Goal: Task Accomplishment & Management: Manage account settings

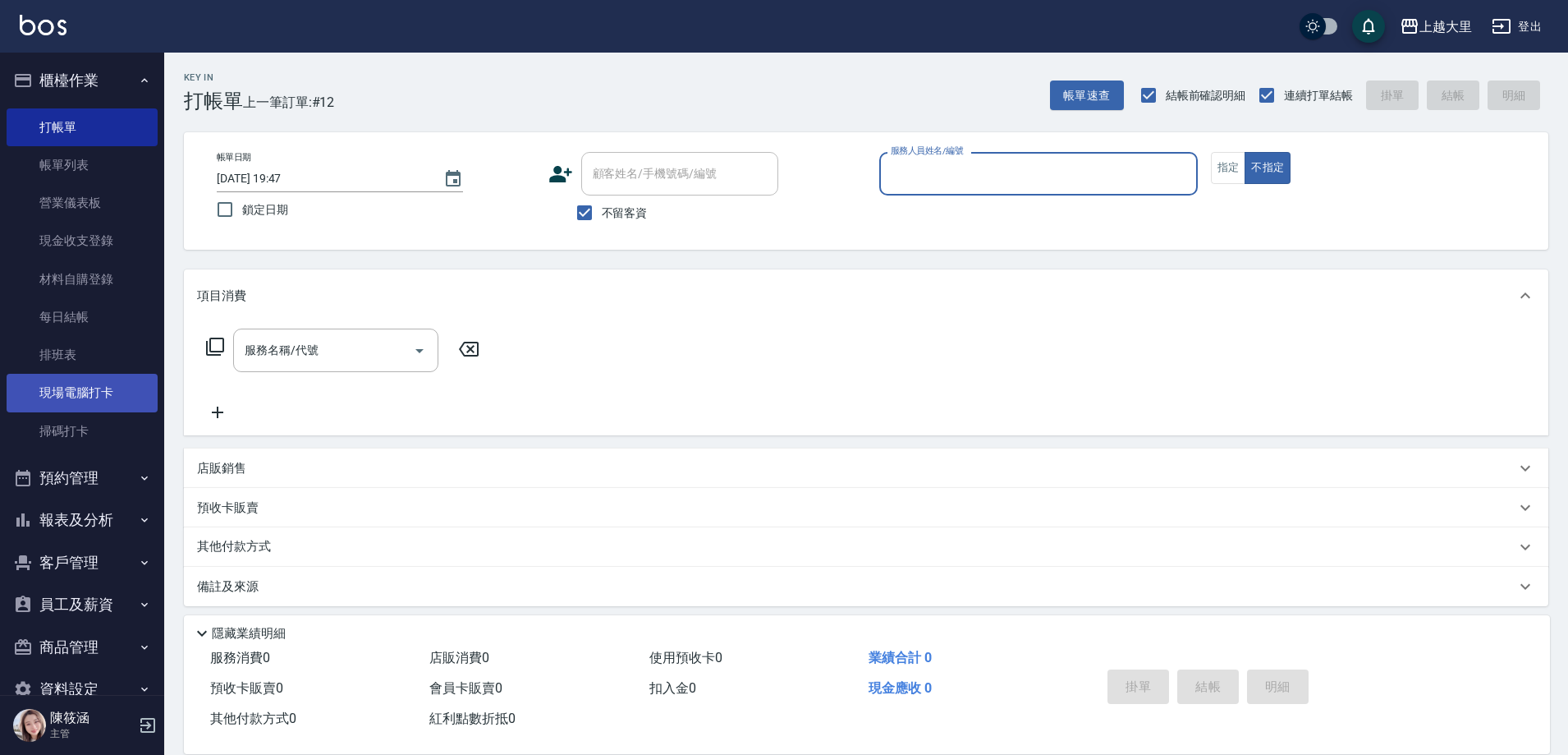
click at [77, 395] on link "現場電腦打卡" at bounding box center [82, 393] width 151 height 38
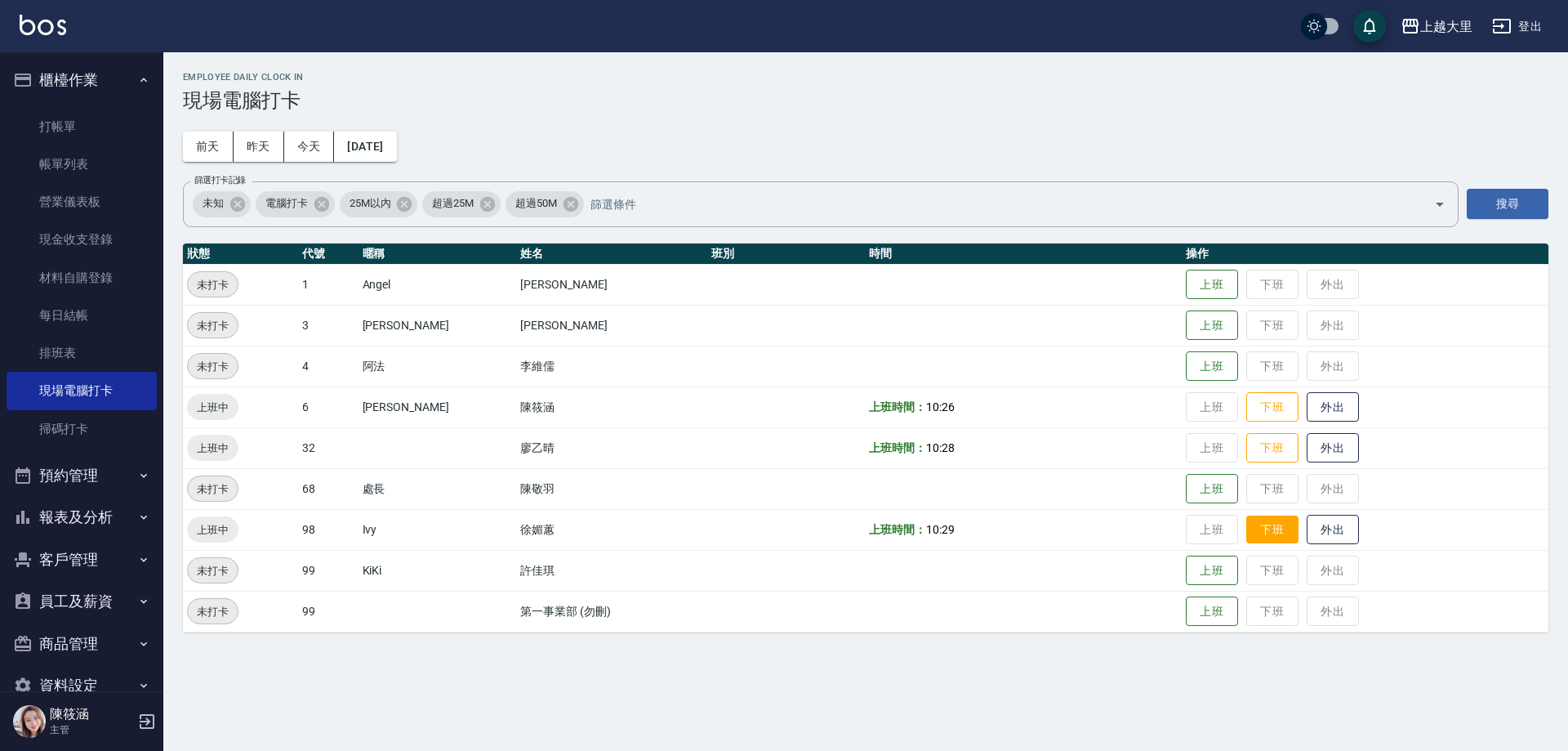
click at [1278, 535] on button "下班" at bounding box center [1272, 530] width 52 height 29
click at [1256, 440] on button "下班" at bounding box center [1272, 449] width 52 height 29
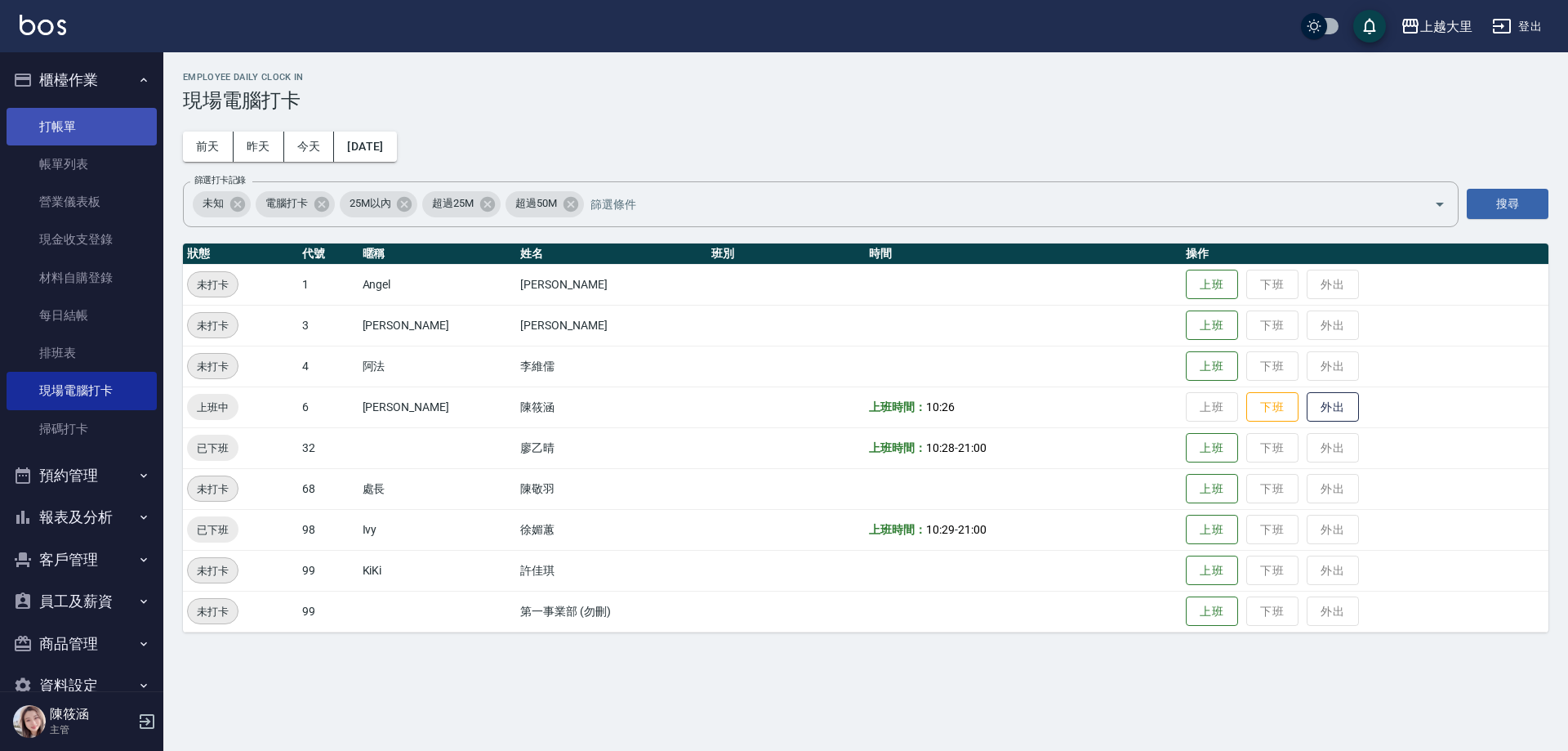
click at [50, 135] on link "打帳單" at bounding box center [81, 126] width 150 height 38
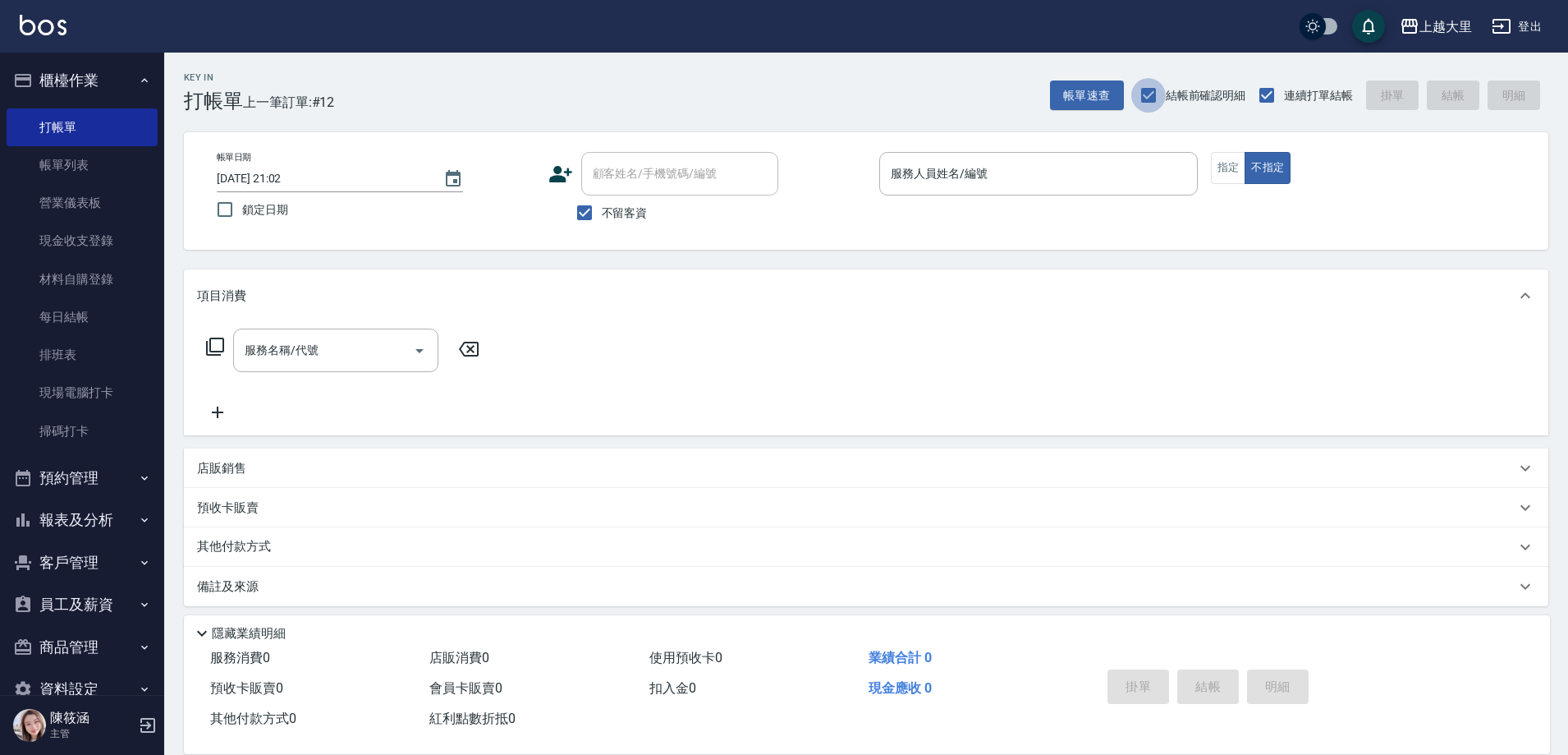
click at [1150, 86] on input "結帳前確認明細" at bounding box center [1147, 94] width 34 height 34
checkbox input "false"
click at [958, 177] on input "服務人員姓名/編號" at bounding box center [1038, 174] width 304 height 29
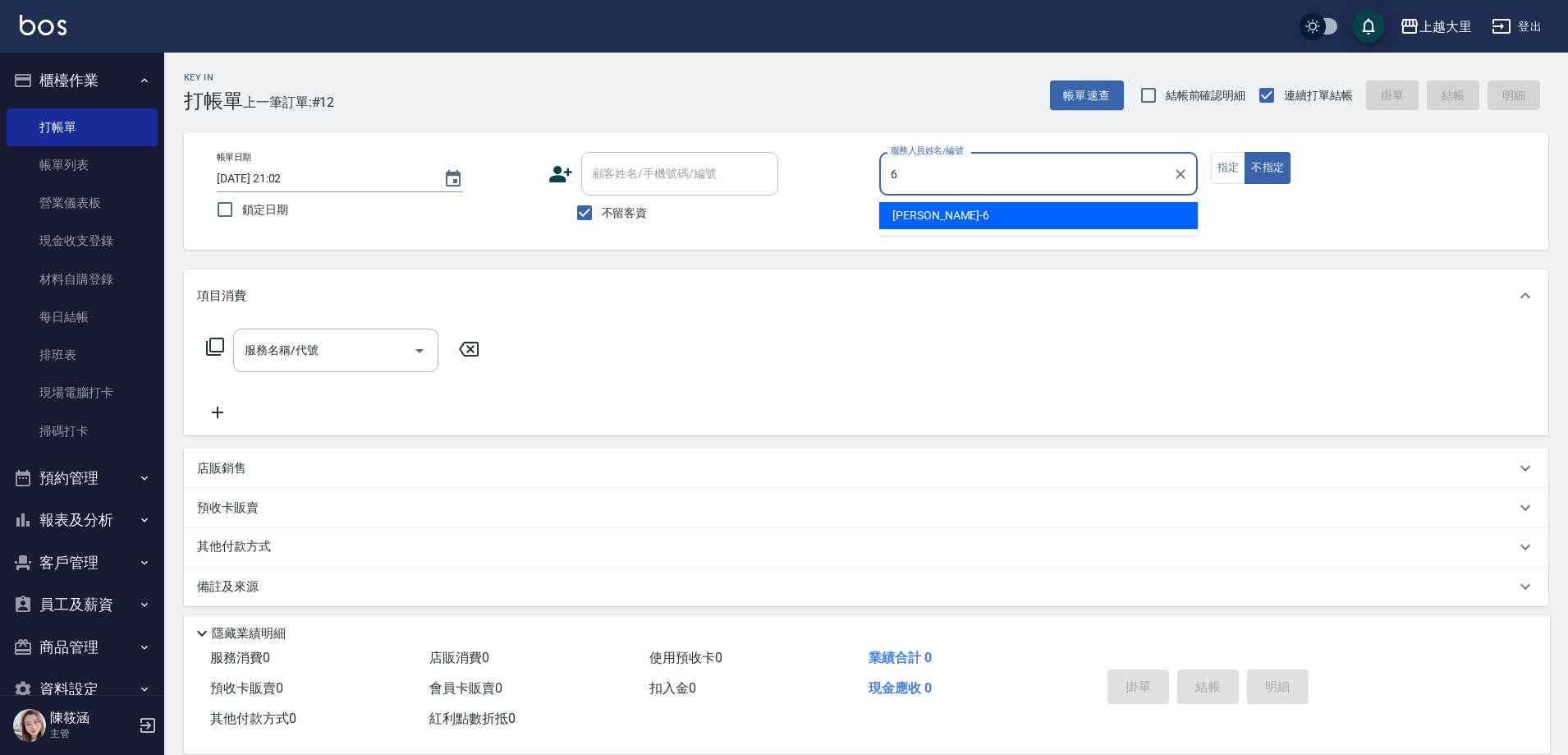
type input "Phoebe菲比-6"
type button "false"
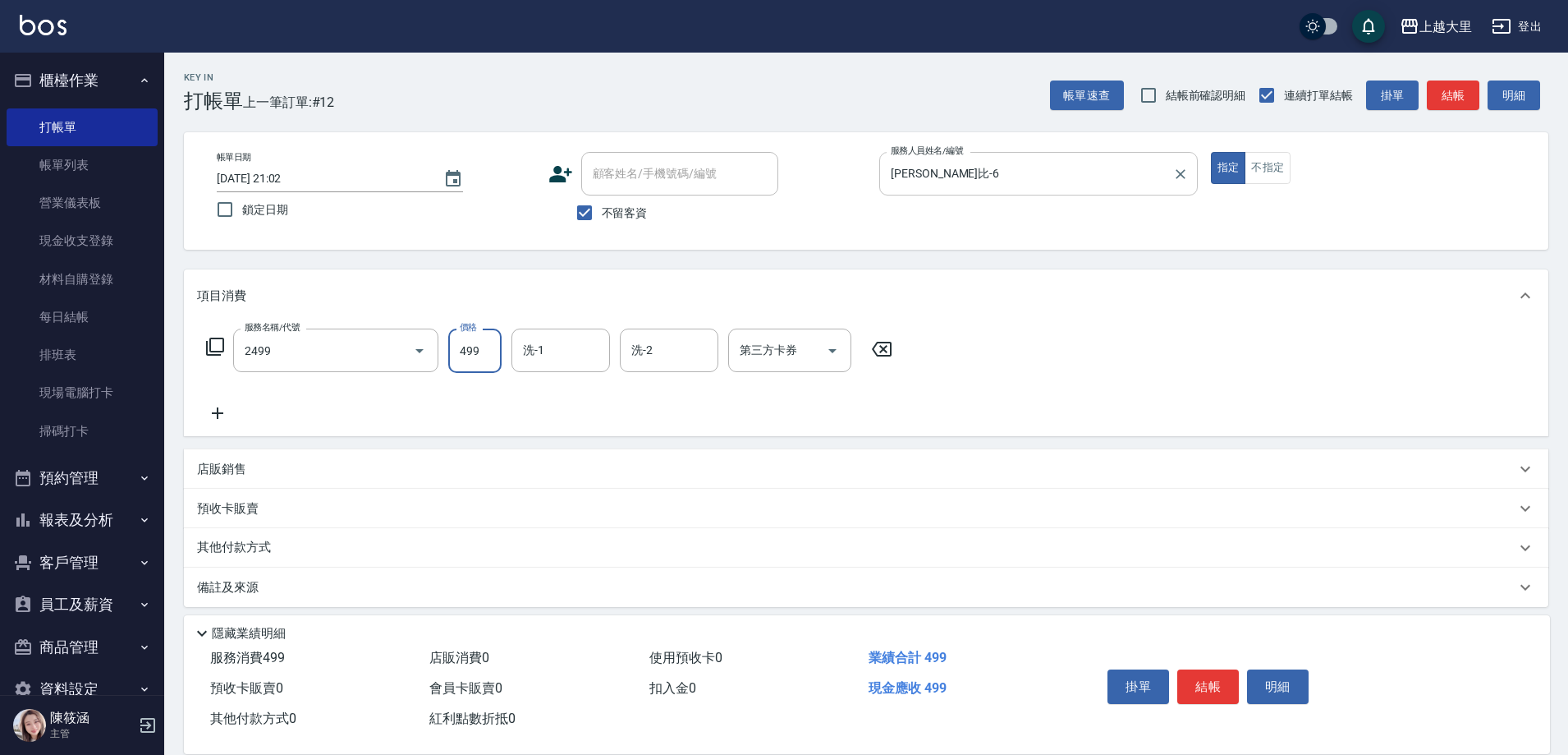
type input "499洗剪(2499)"
type input "500"
type input "Ivy-98"
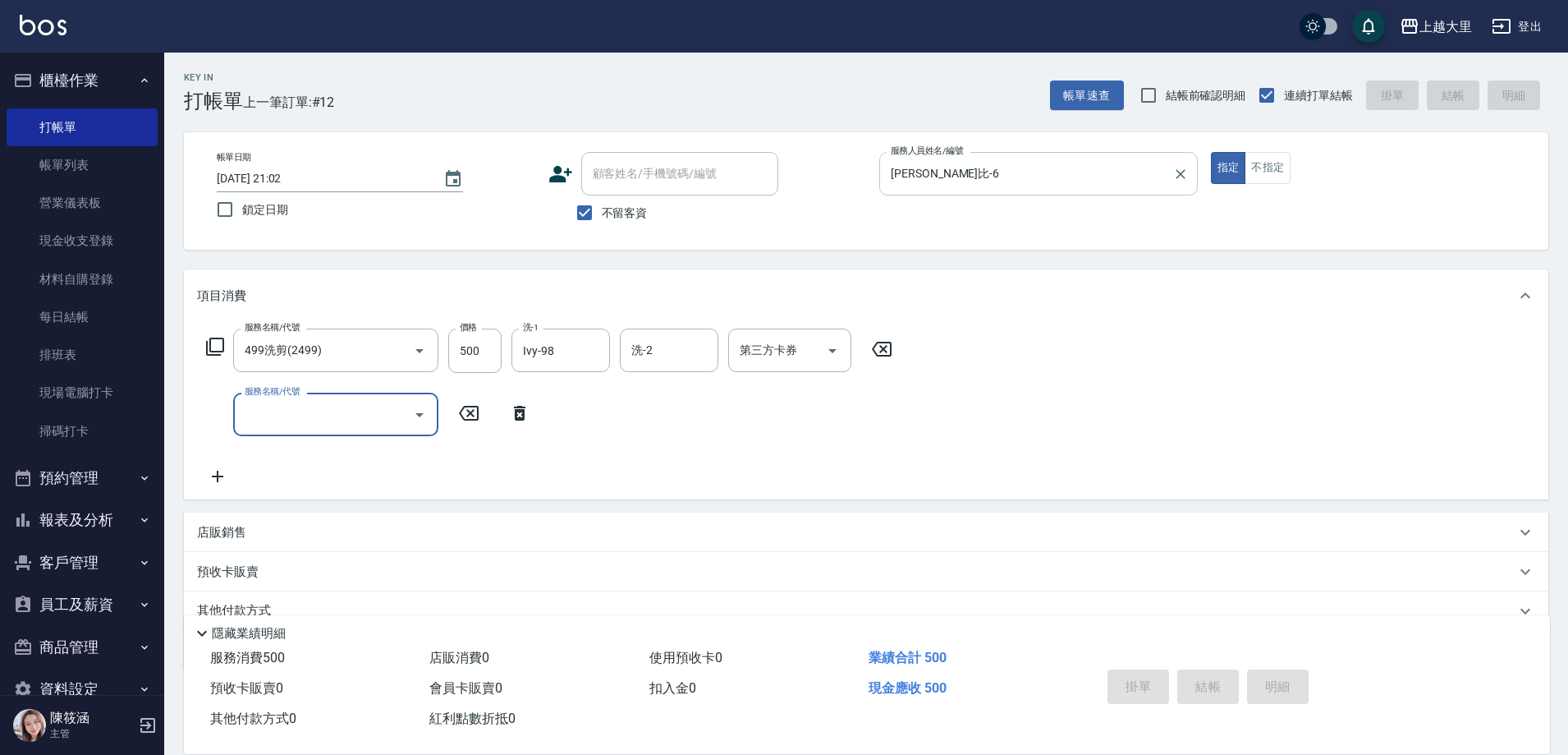
type input "2025/08/23 21:03"
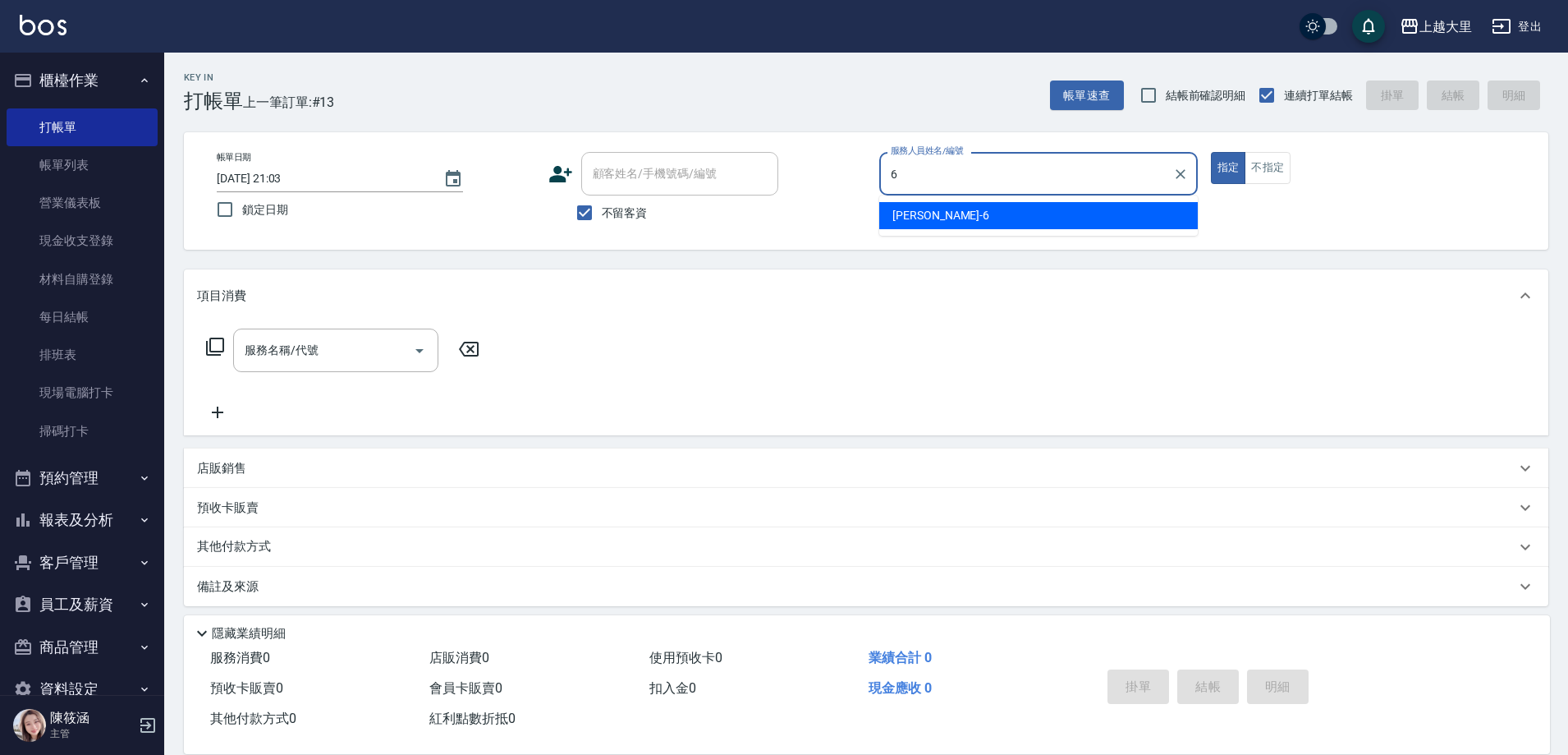
type input "Phoebe菲比-6"
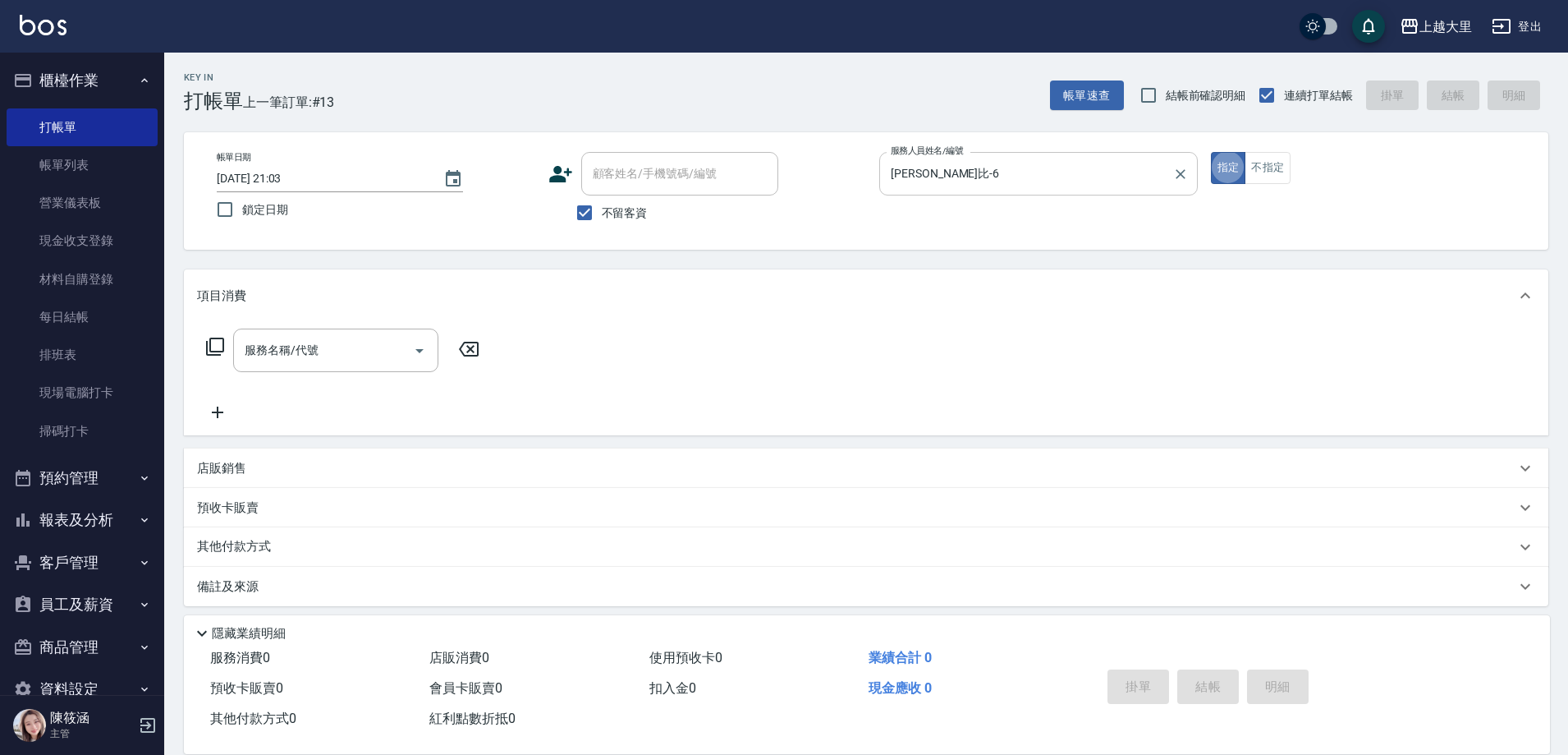
type button "true"
type input "2"
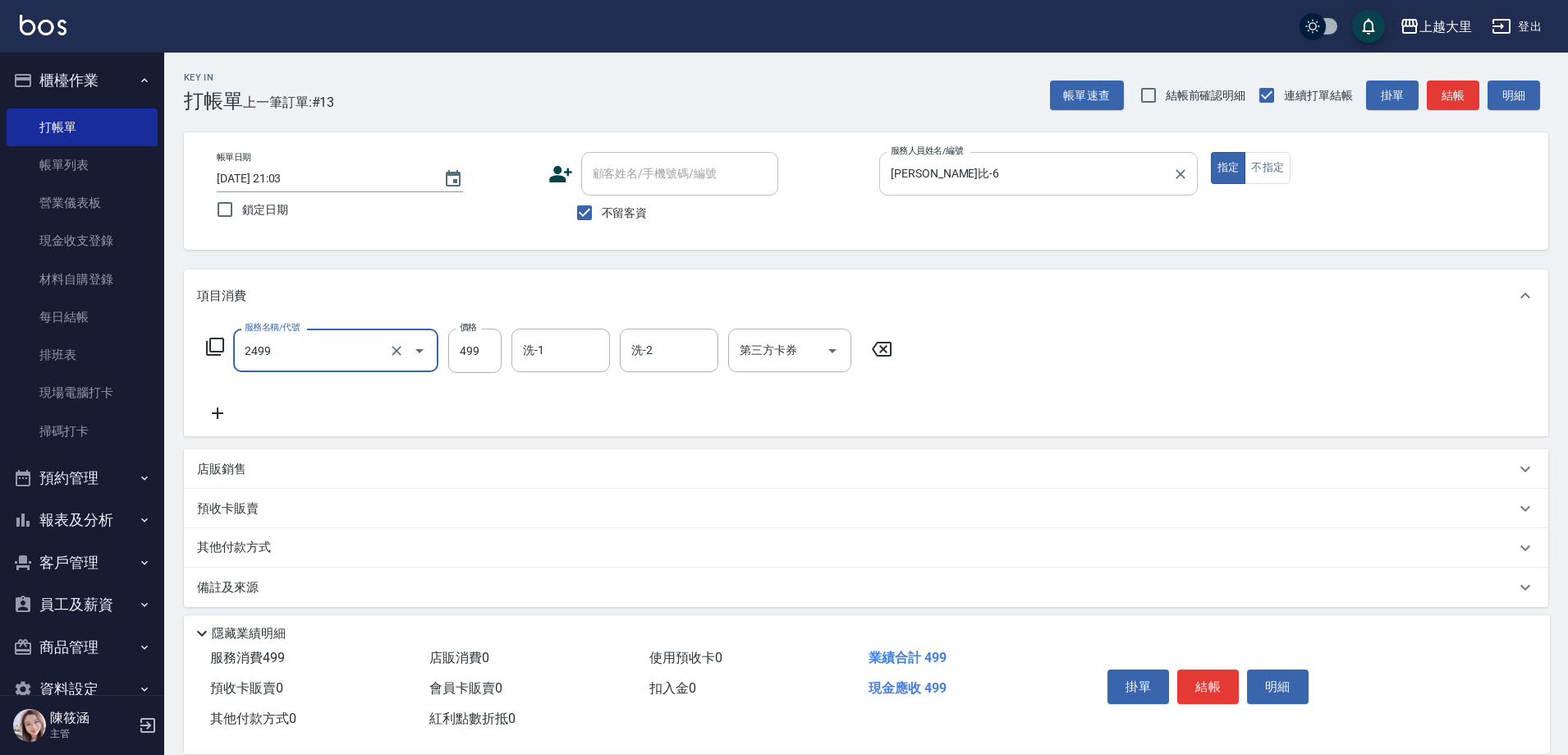
type input "499洗剪(2499)"
type input "500"
type input "Ivy-98"
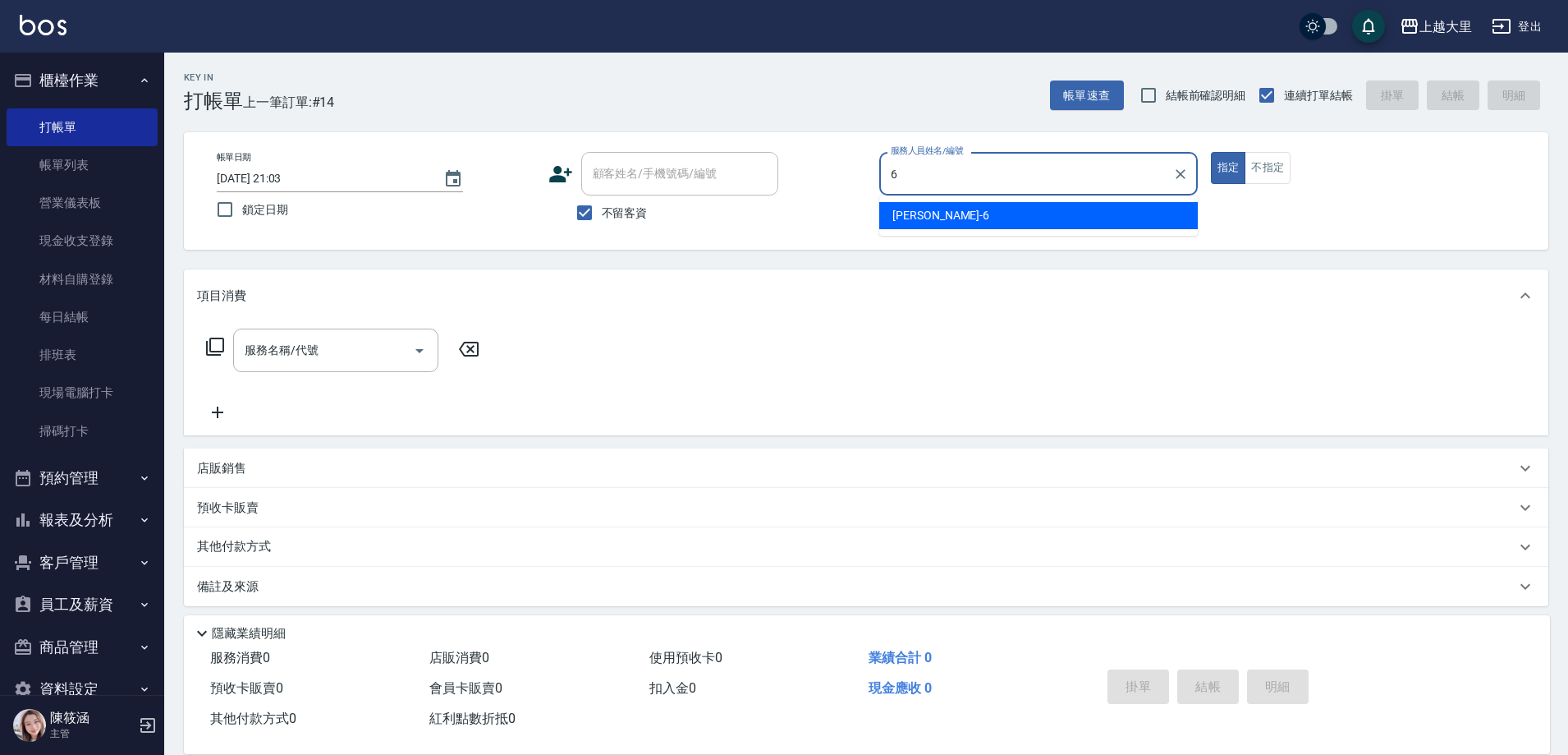
type input "Phoebe菲比-6"
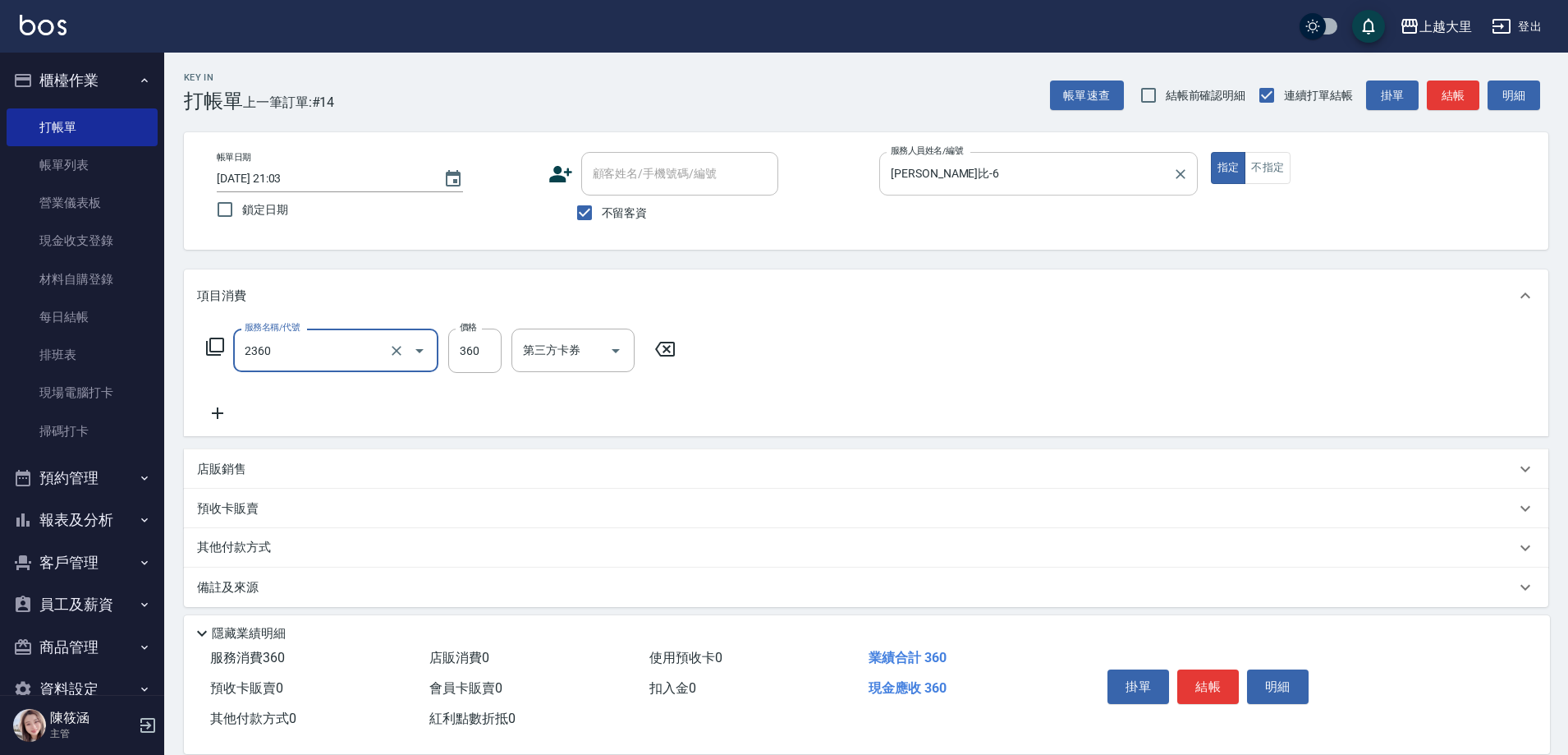
type input "洗+剪360(2360)"
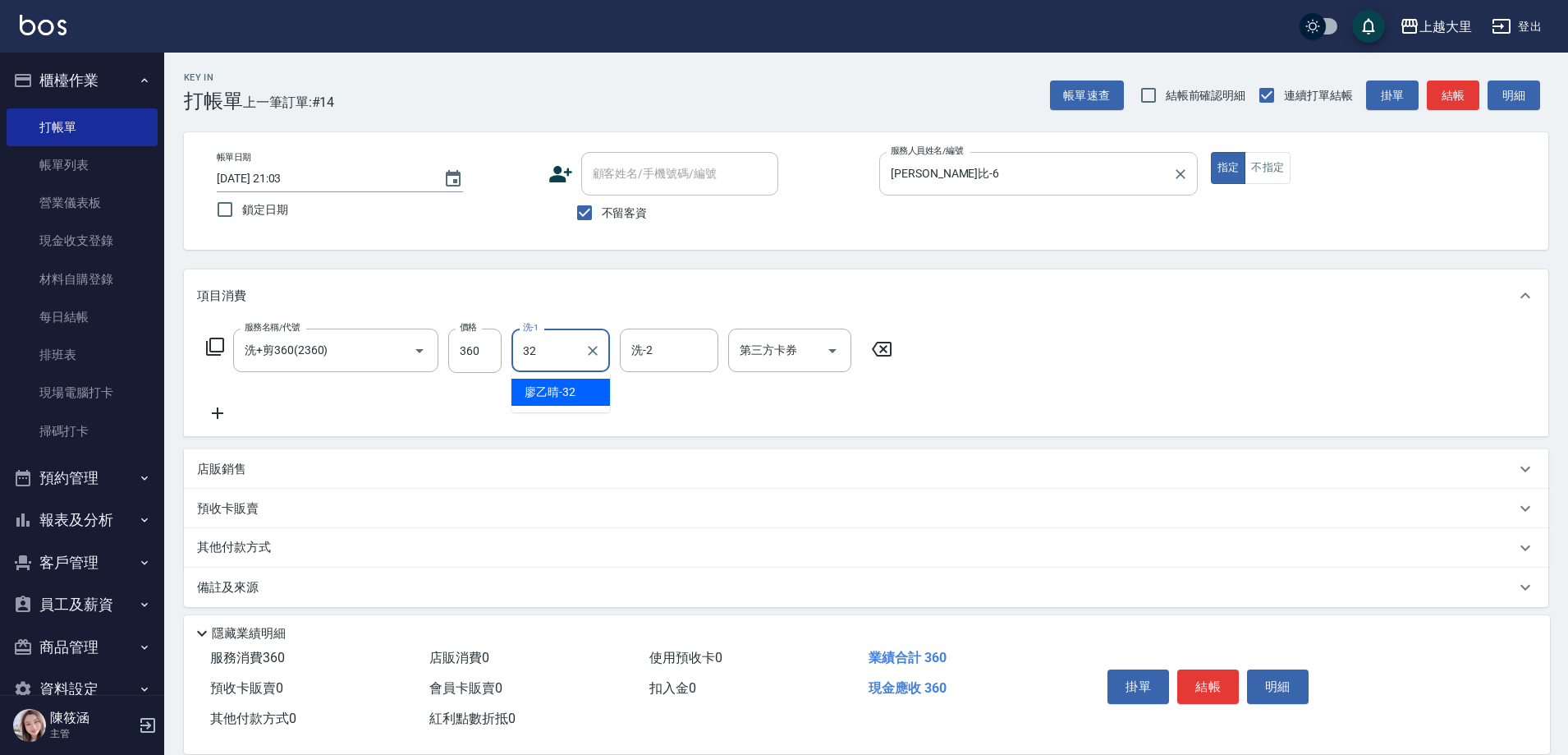
type input "廖乙晴-32"
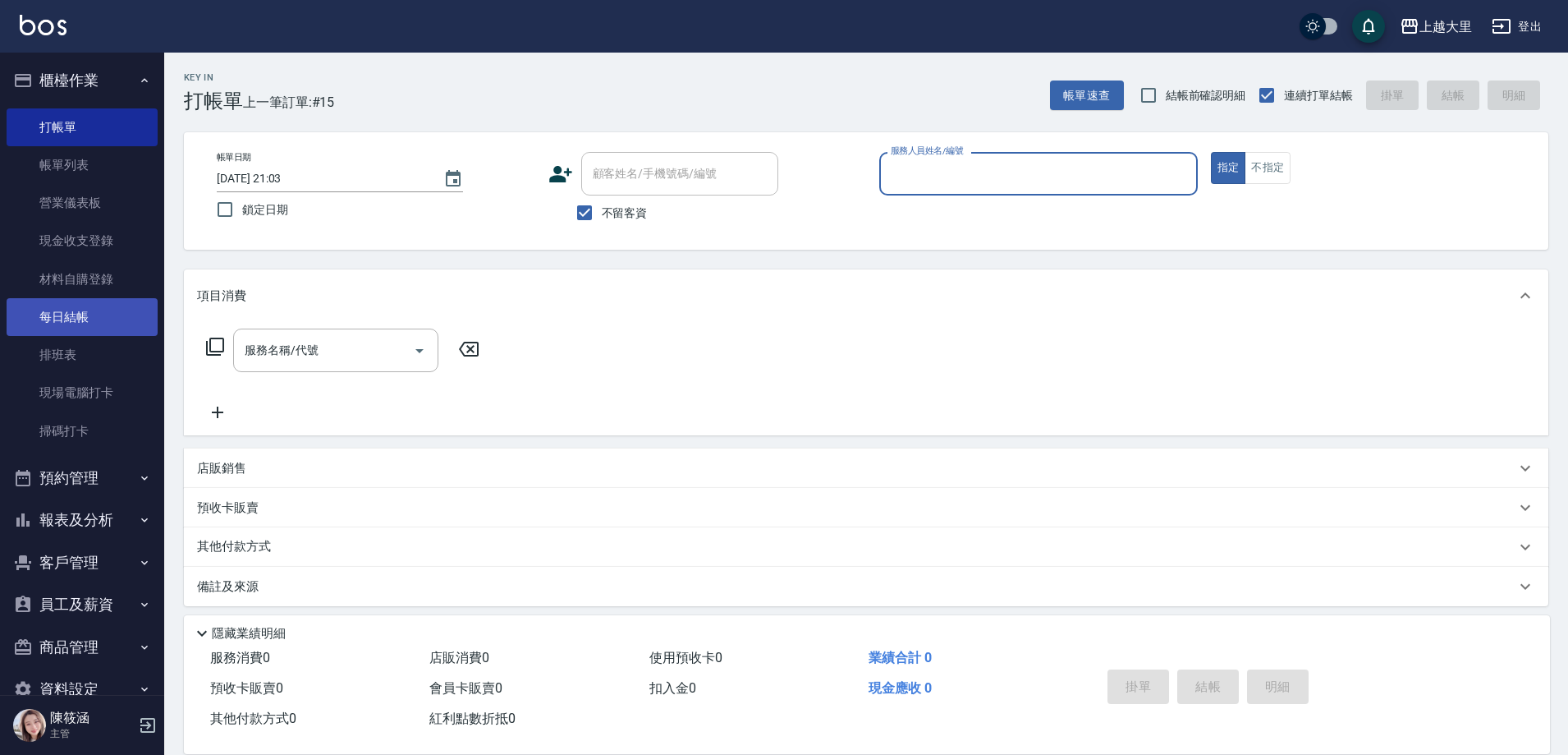
click at [106, 321] on link "每日結帳" at bounding box center [82, 317] width 151 height 38
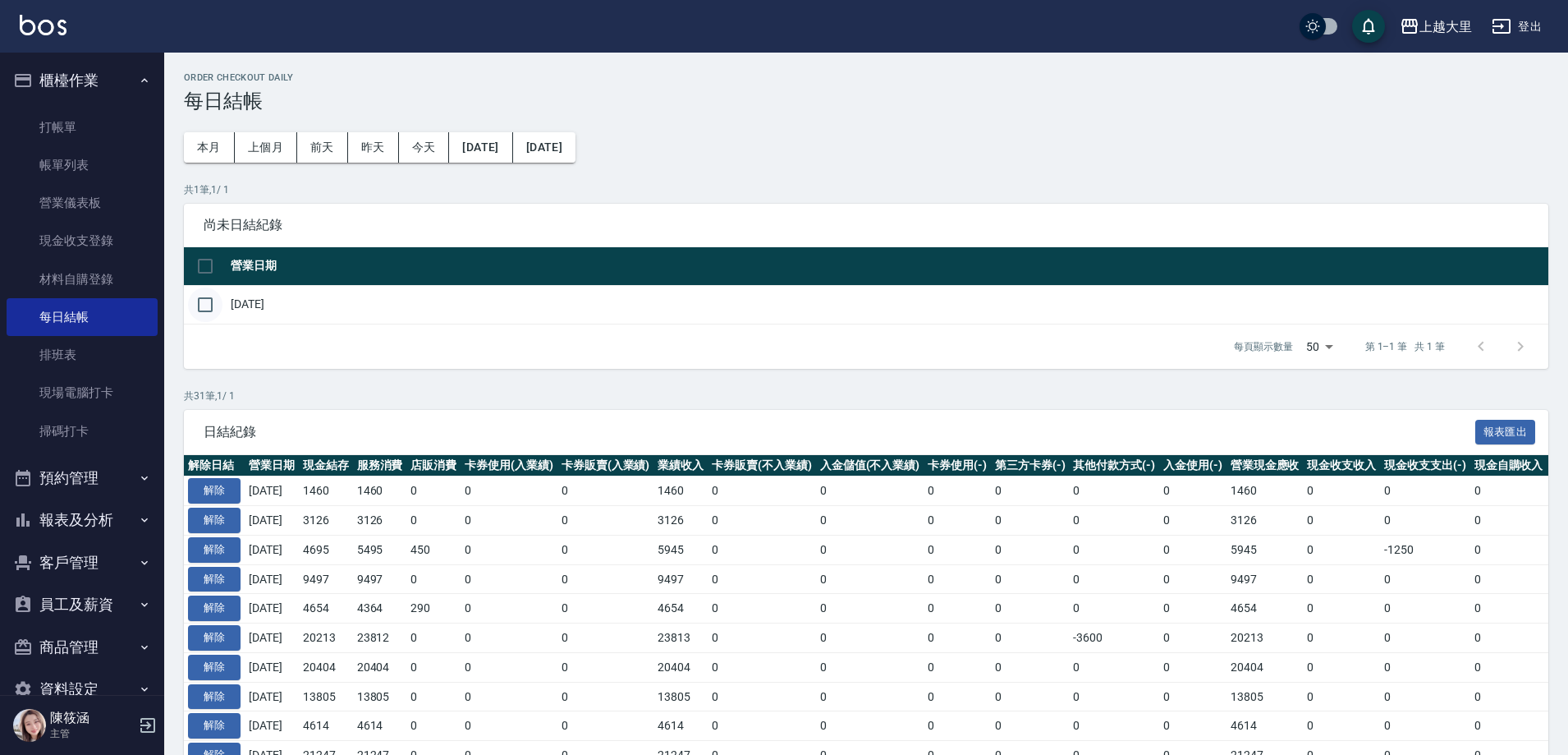
click at [205, 295] on input "checkbox" at bounding box center [205, 304] width 34 height 34
checkbox input "true"
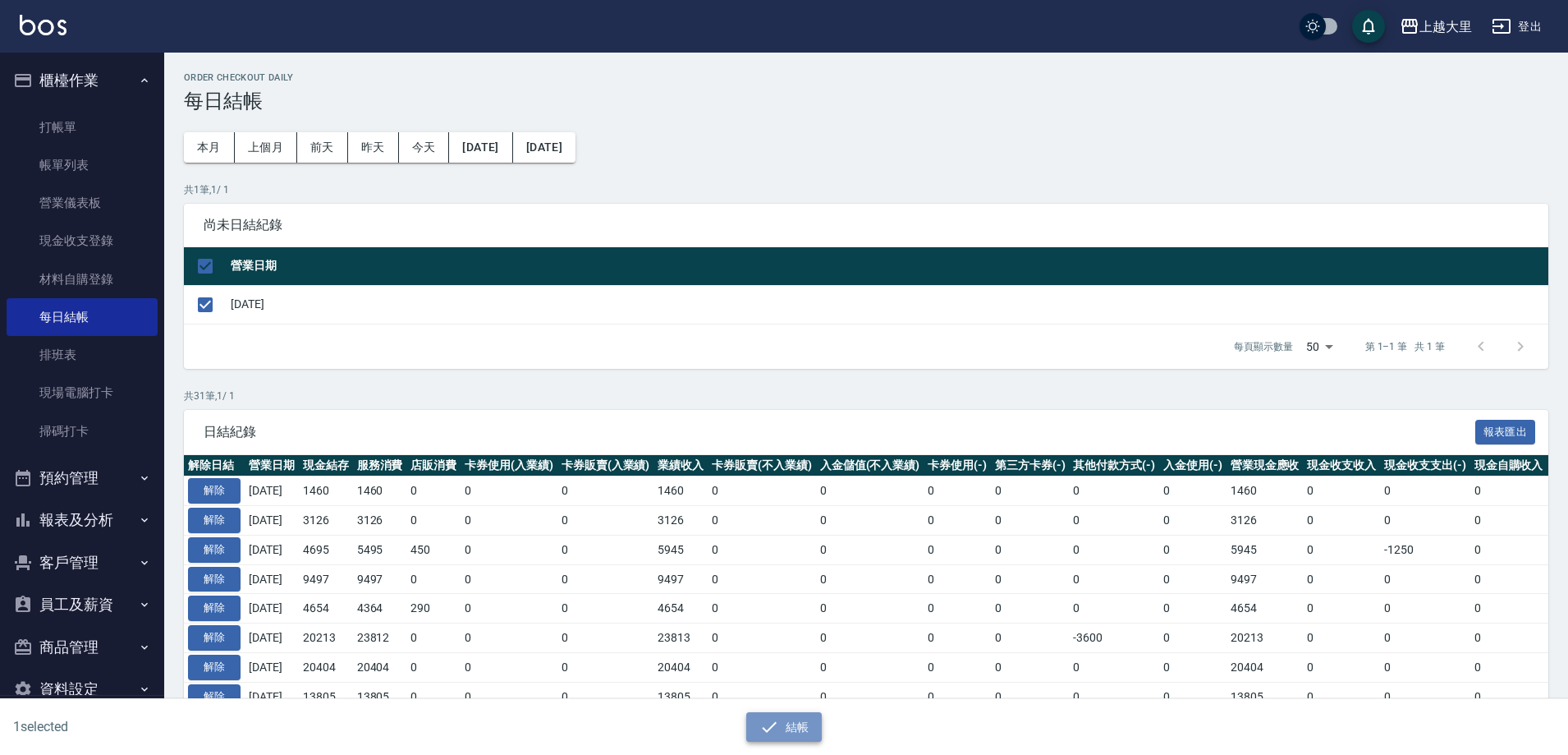
click at [807, 720] on button "結帳" at bounding box center [784, 727] width 76 height 30
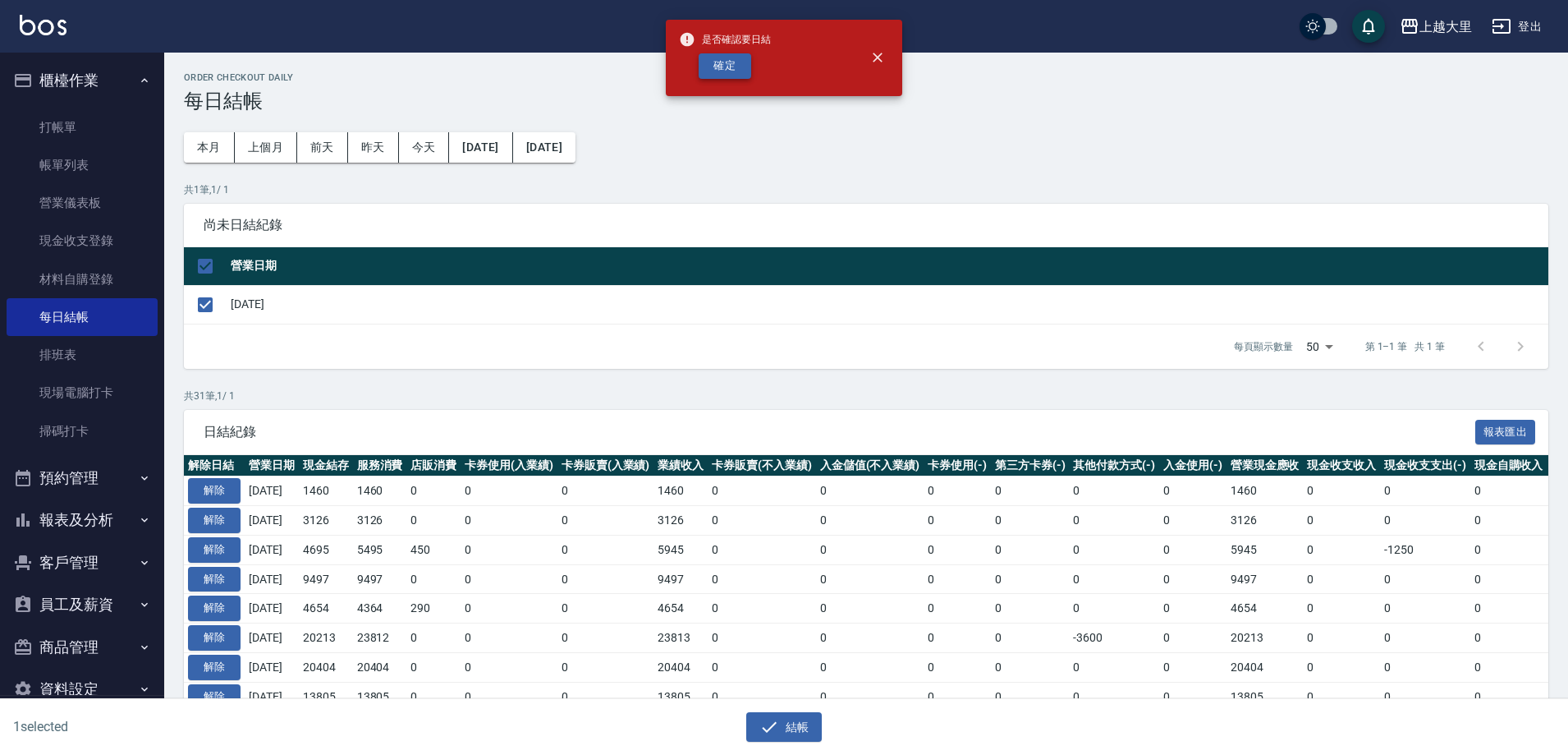
click at [734, 60] on button "確定" at bounding box center [725, 66] width 53 height 25
checkbox input "false"
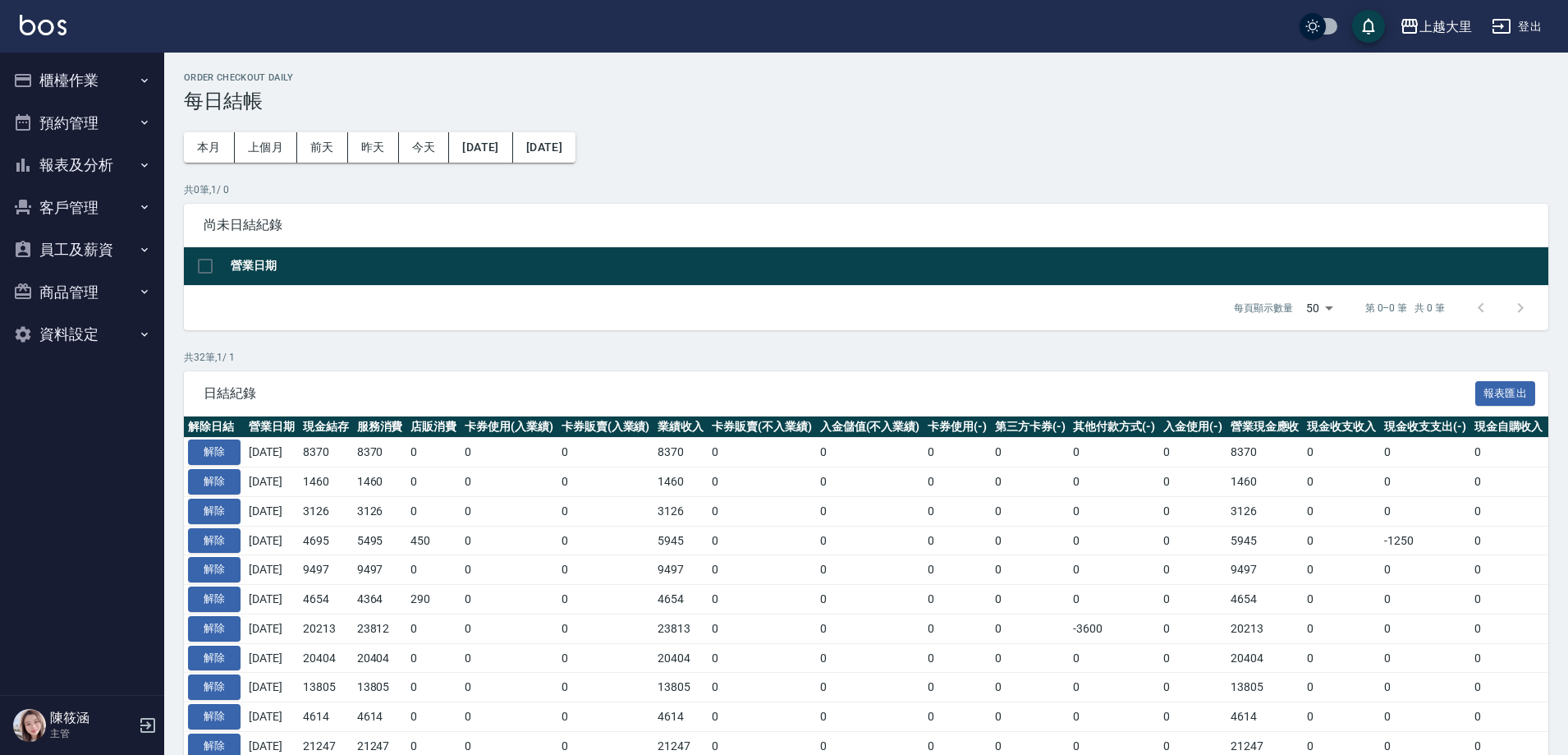
click at [83, 162] on button "報表及分析" at bounding box center [82, 166] width 151 height 43
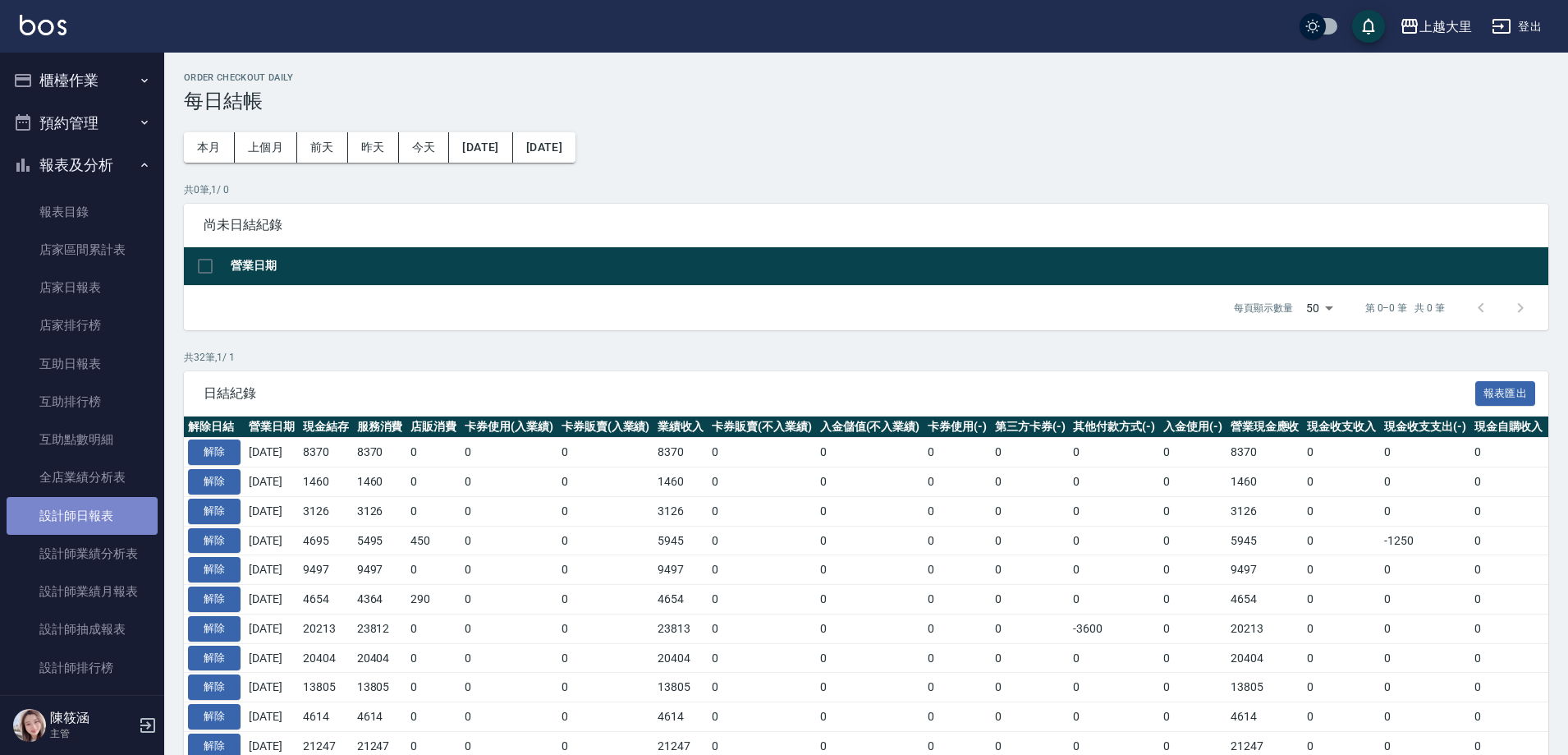
click at [90, 511] on link "設計師日報表" at bounding box center [82, 515] width 151 height 38
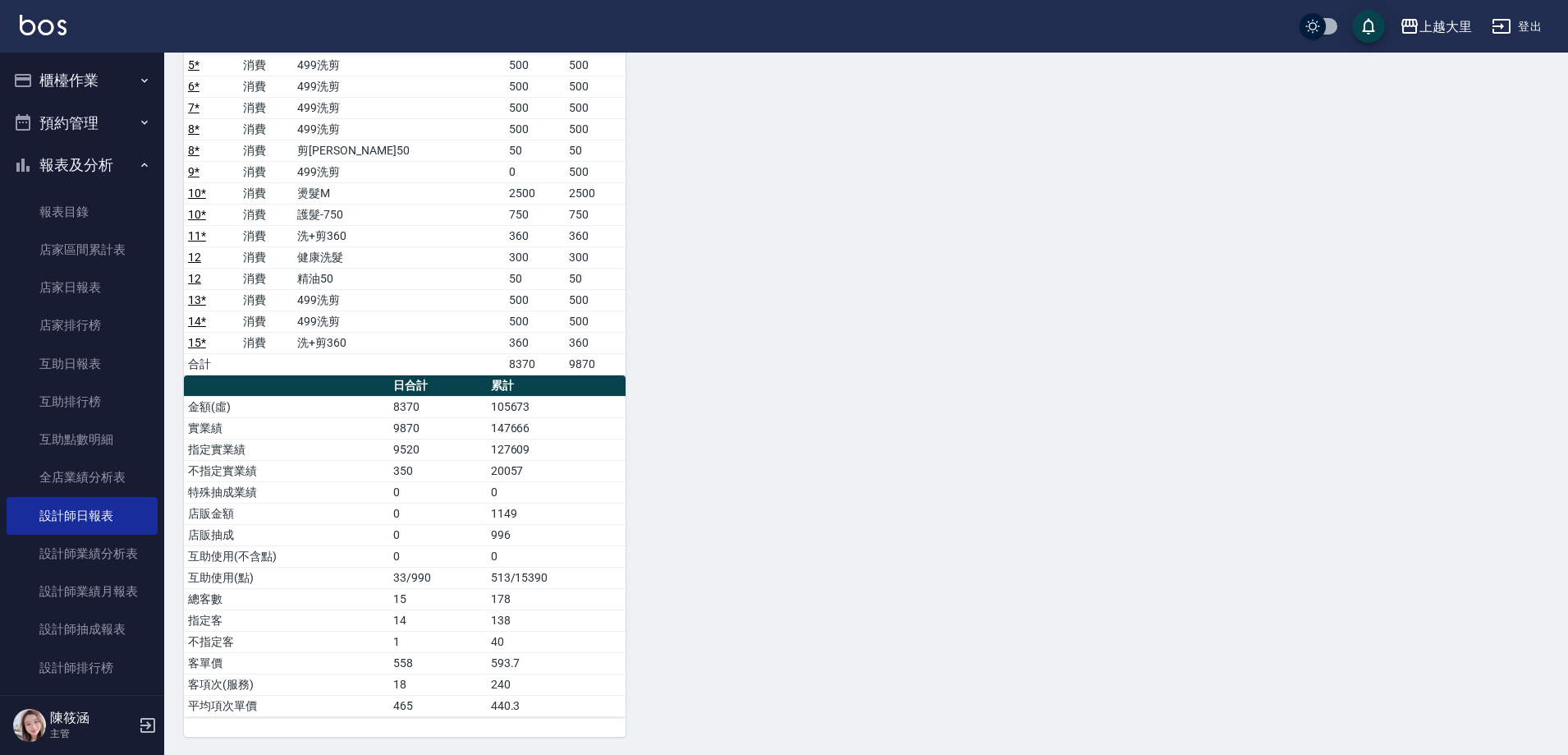
scroll to position [280, 0]
click at [732, 364] on div "6 [PERSON_NAME]比 [PERSON_NAME] [DATE] 日報表 單號 類別 項目 金額 業績 1 * 消費 499洗剪 500 500 2…" at bounding box center [856, 309] width 1384 height 851
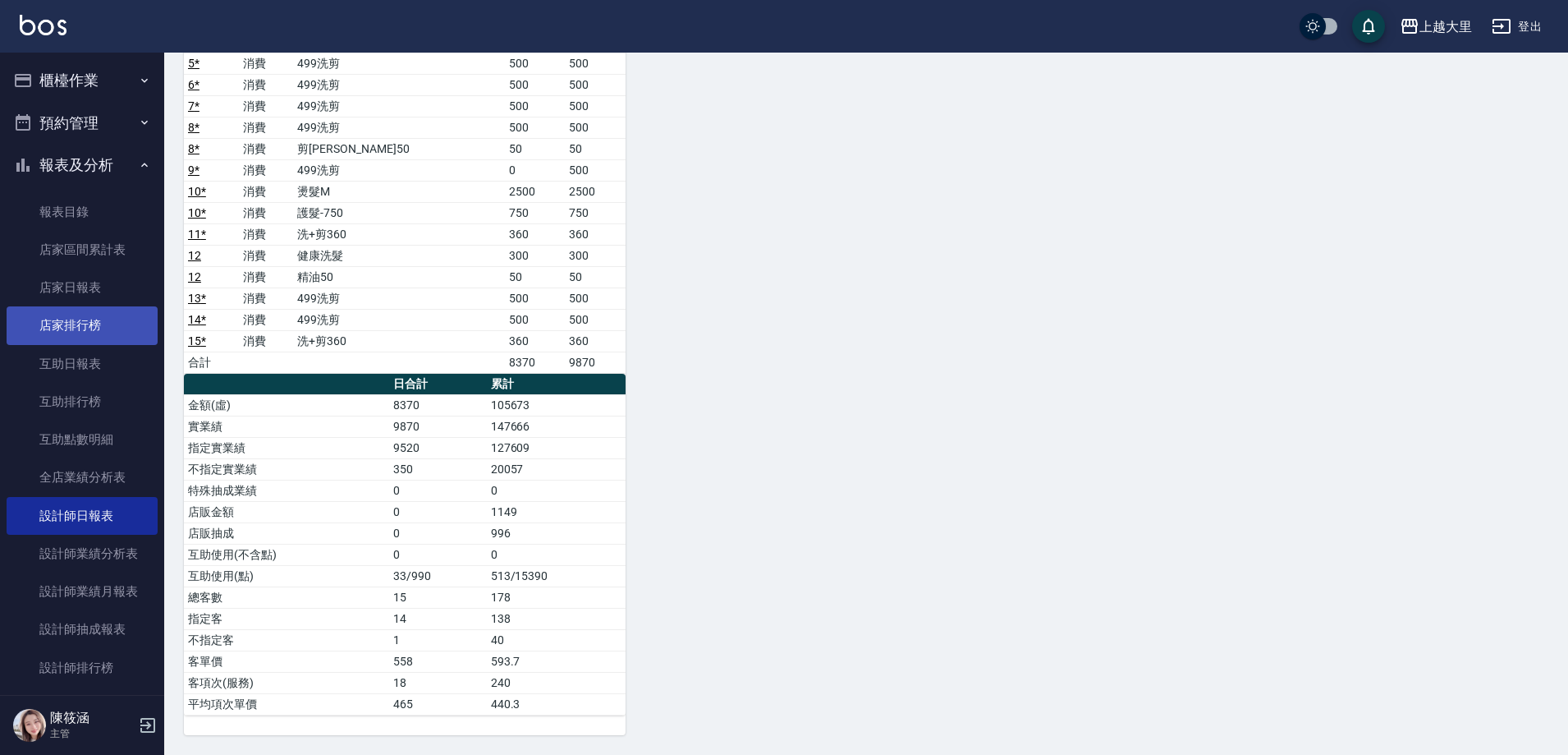
scroll to position [0, 0]
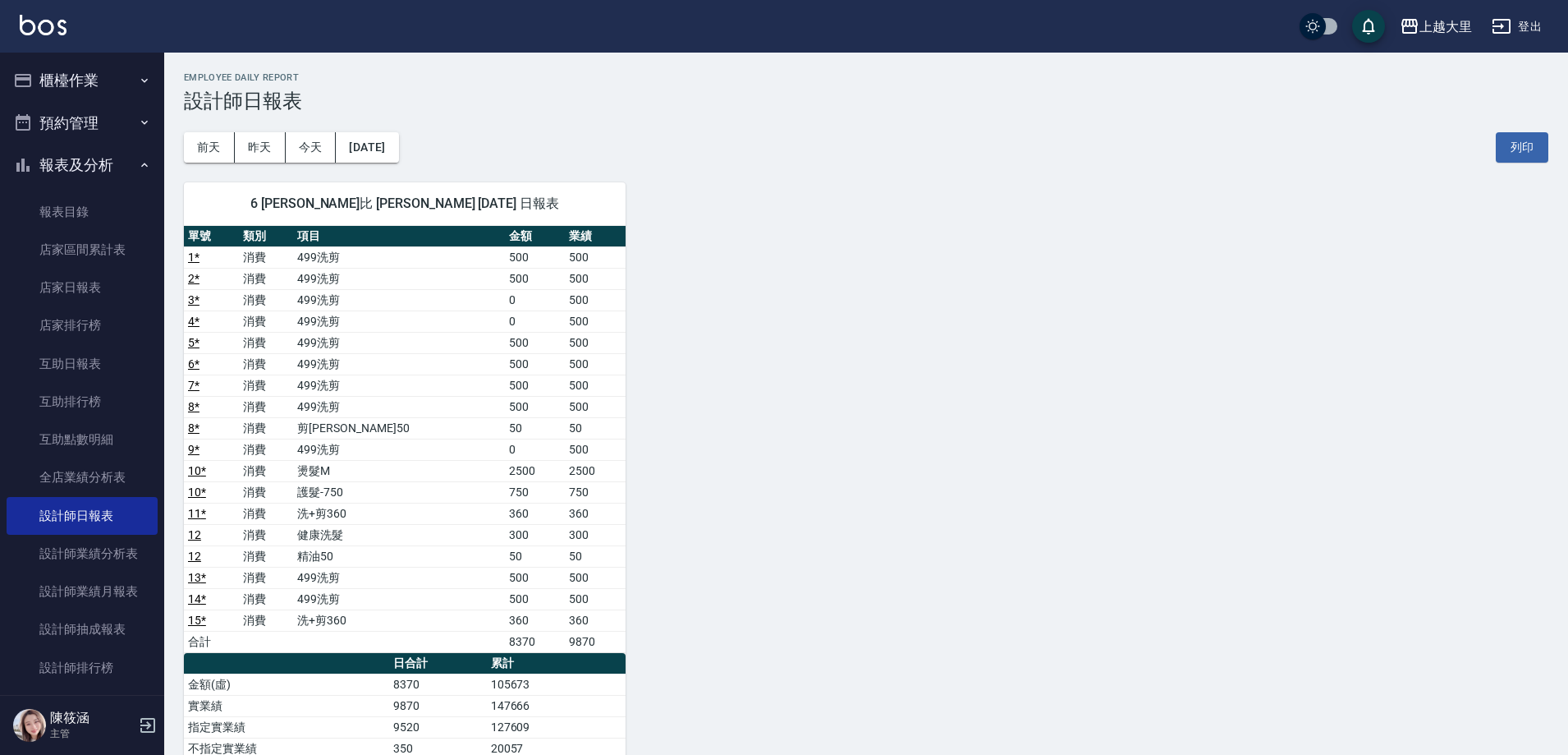
click at [92, 80] on button "櫃檯作業" at bounding box center [82, 81] width 151 height 43
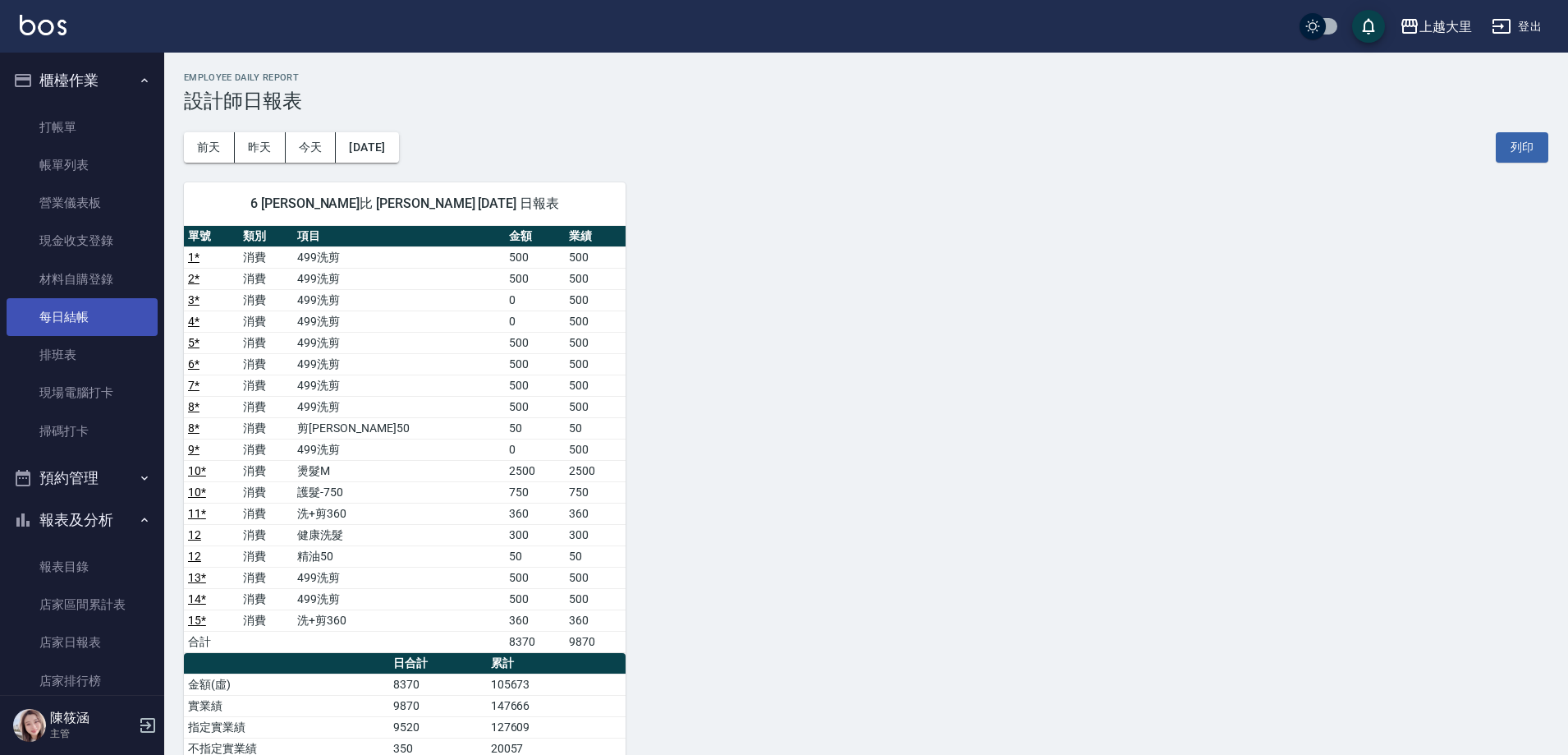
click at [91, 321] on link "每日結帳" at bounding box center [82, 317] width 151 height 38
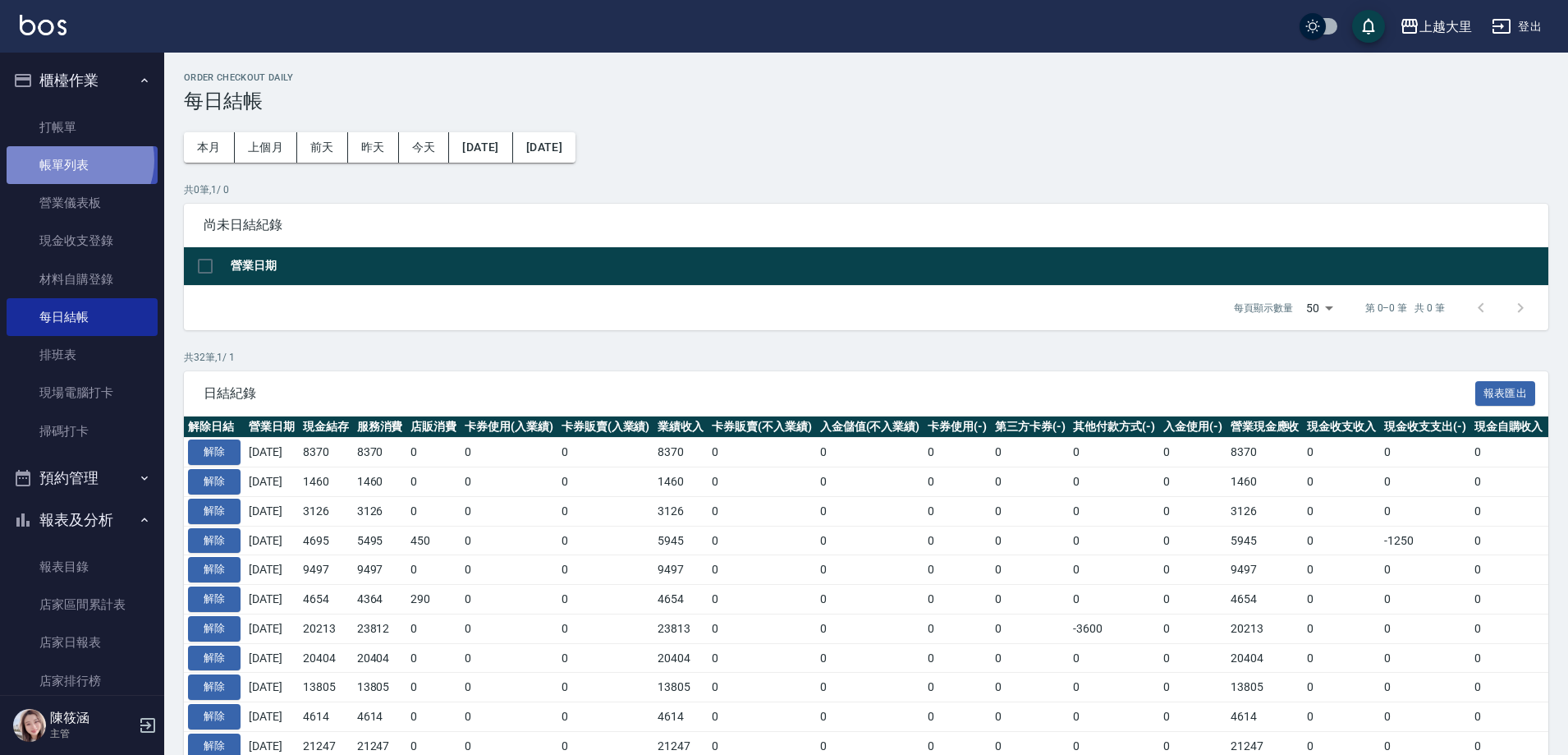
click at [77, 160] on link "帳單列表" at bounding box center [82, 165] width 151 height 38
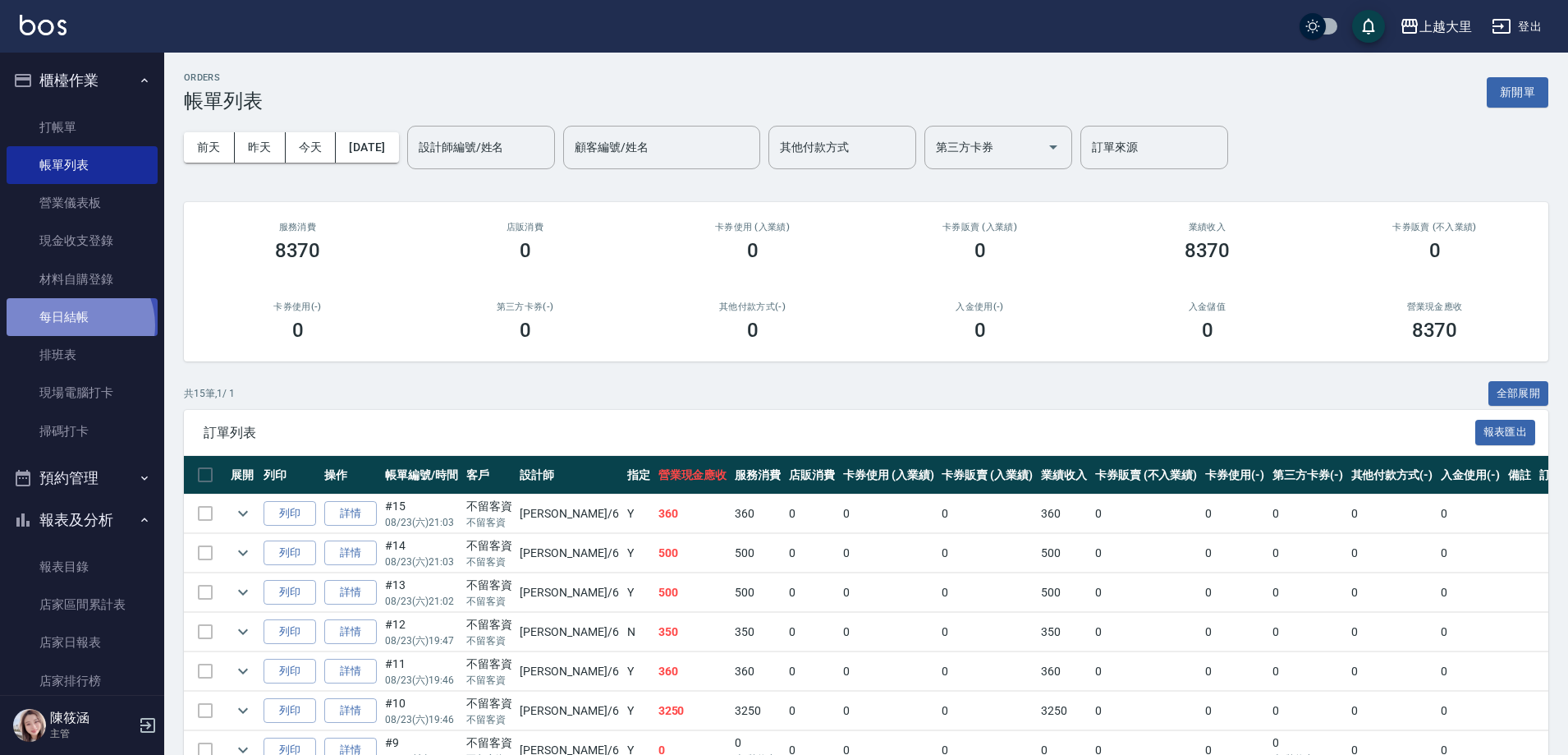
click at [76, 325] on link "每日結帳" at bounding box center [82, 317] width 151 height 38
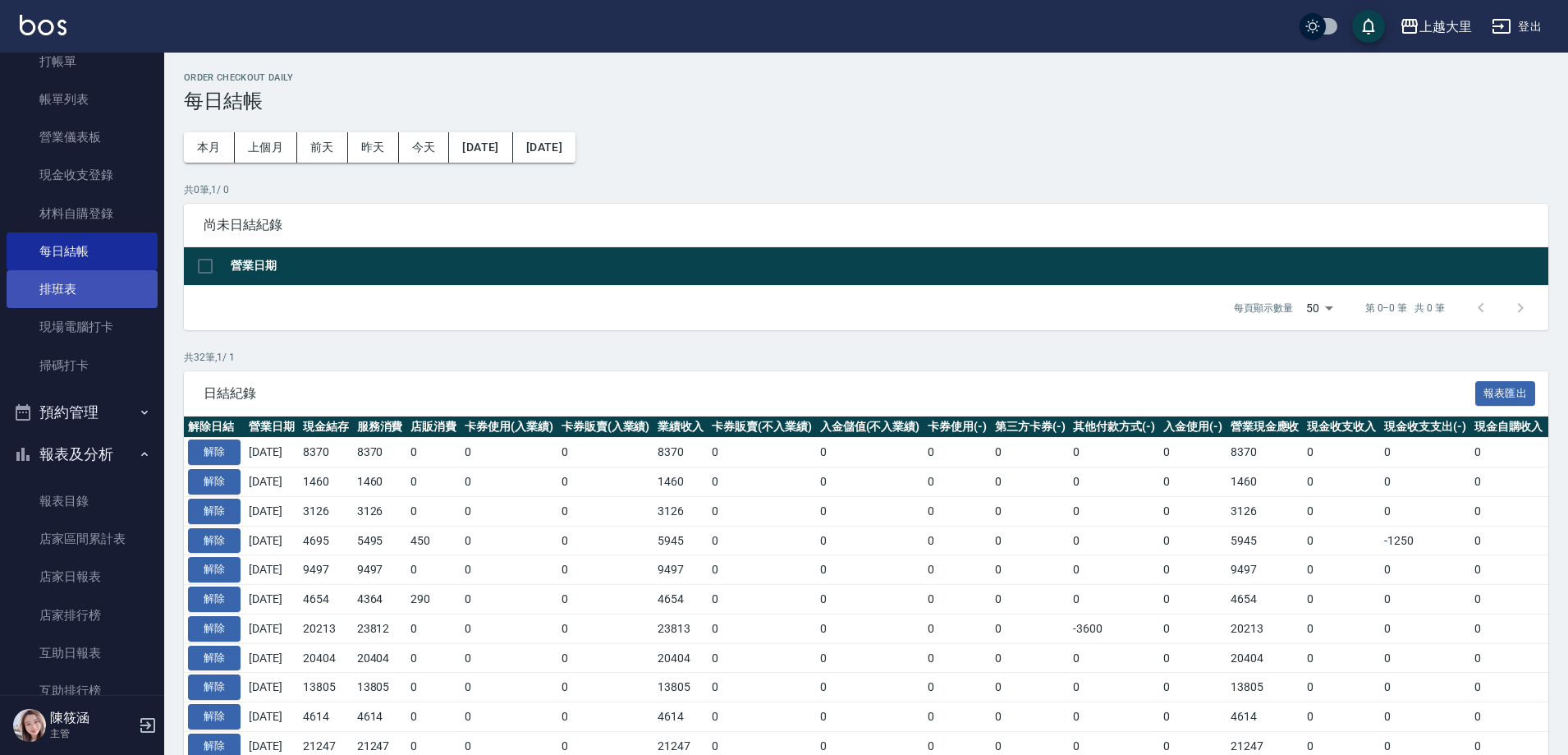
scroll to position [165, 0]
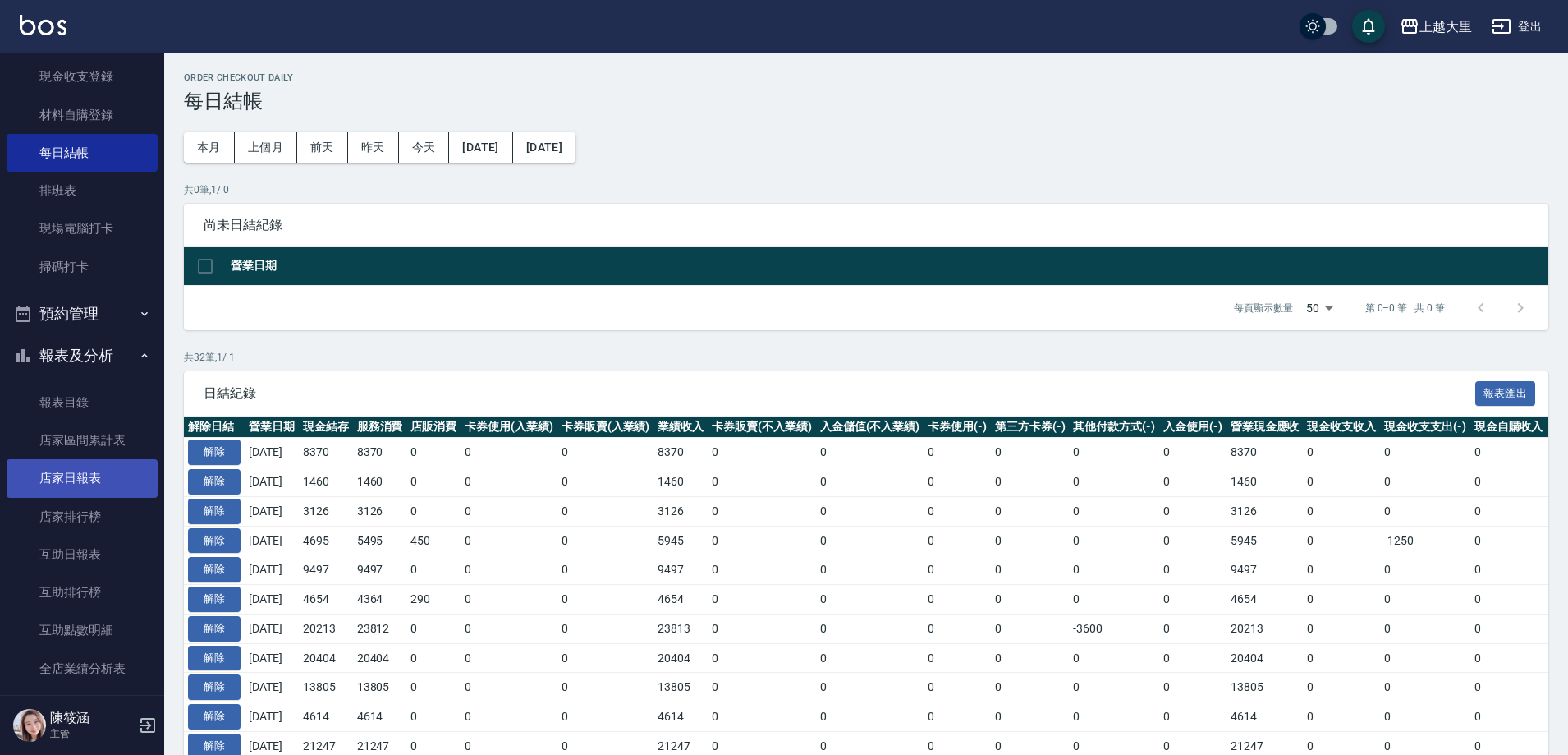
click at [110, 481] on link "店家日報表" at bounding box center [82, 477] width 151 height 38
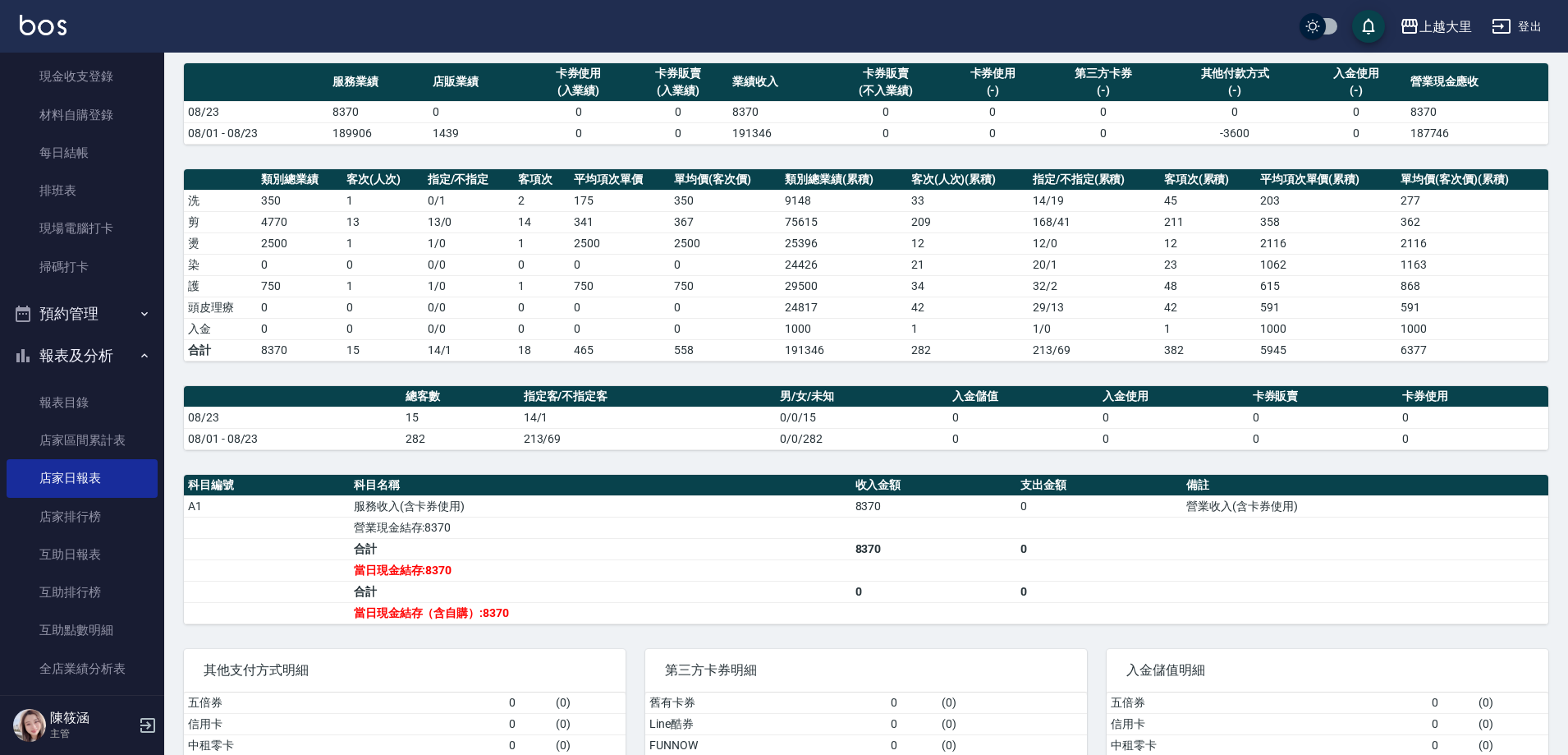
scroll to position [245, 0]
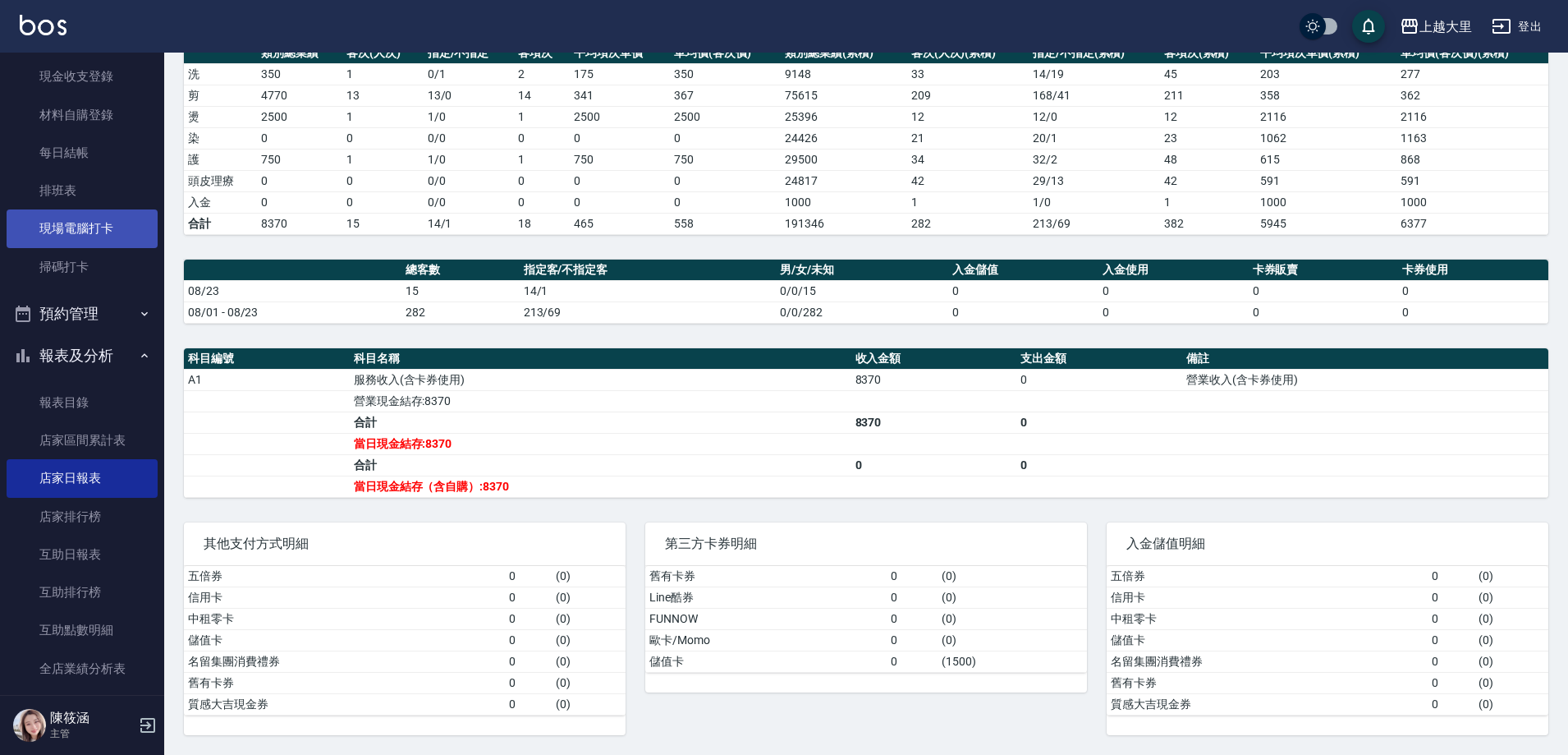
click at [91, 211] on link "現場電腦打卡" at bounding box center [82, 228] width 151 height 38
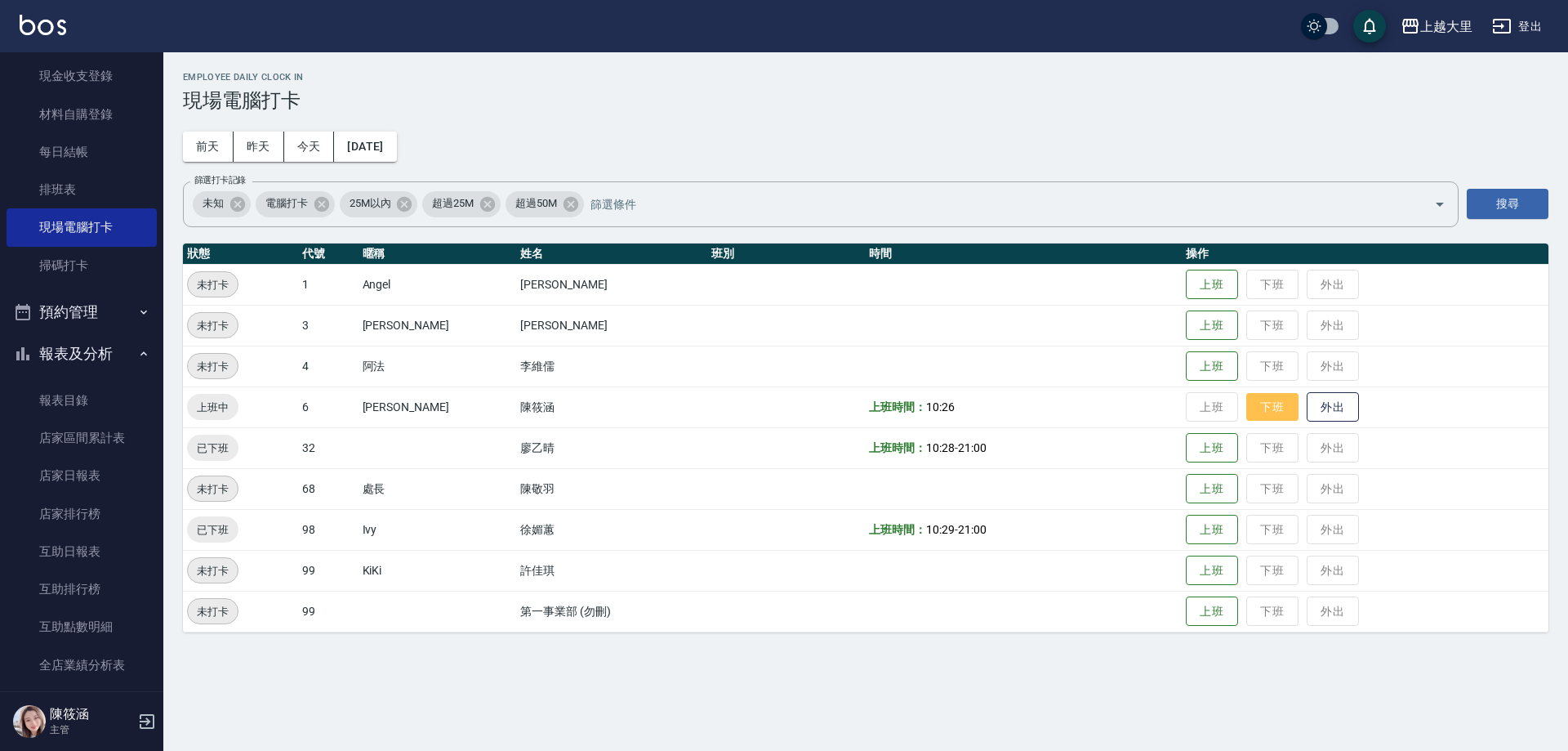
click at [1261, 416] on button "下班" at bounding box center [1272, 407] width 52 height 29
